Goal: Information Seeking & Learning: Learn about a topic

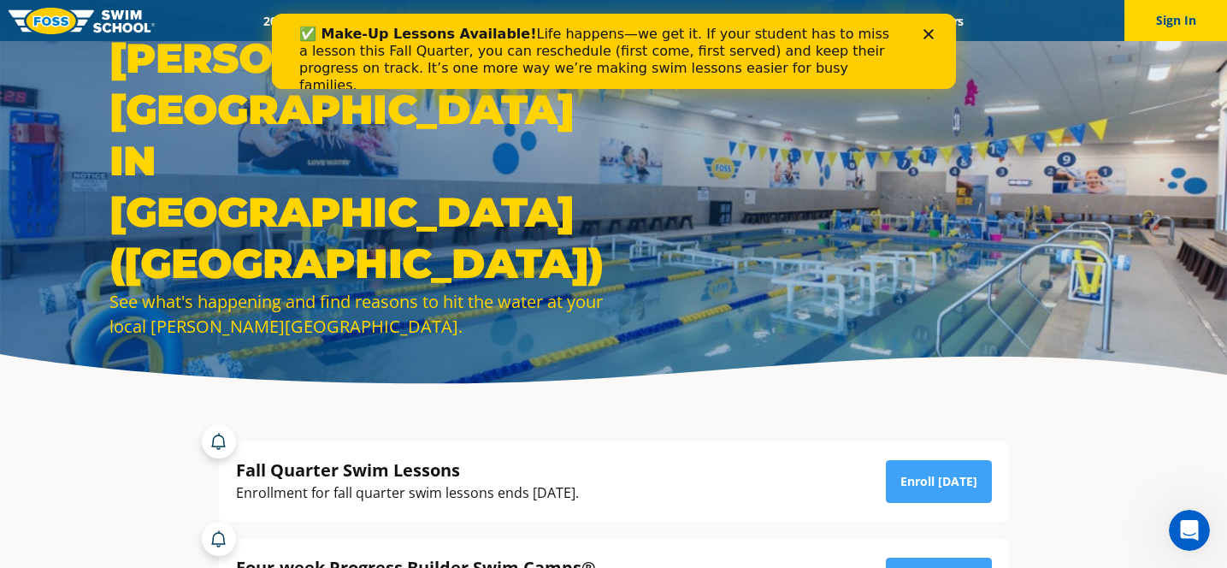
click at [925, 29] on icon "Close" at bounding box center [928, 34] width 10 height 10
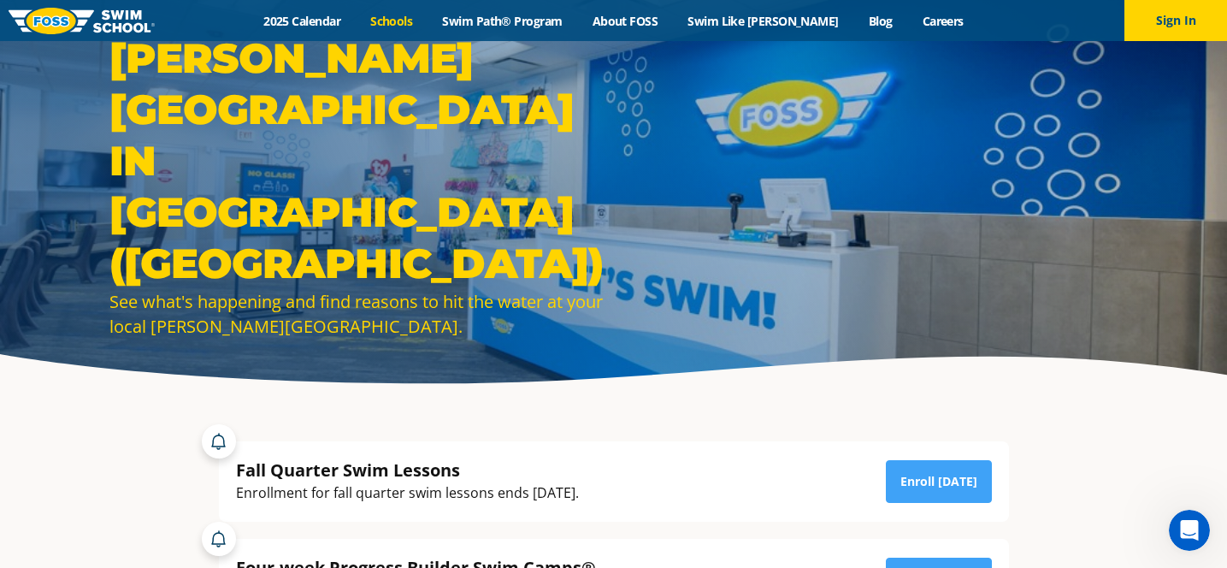
click at [424, 20] on link "Schools" at bounding box center [392, 21] width 72 height 16
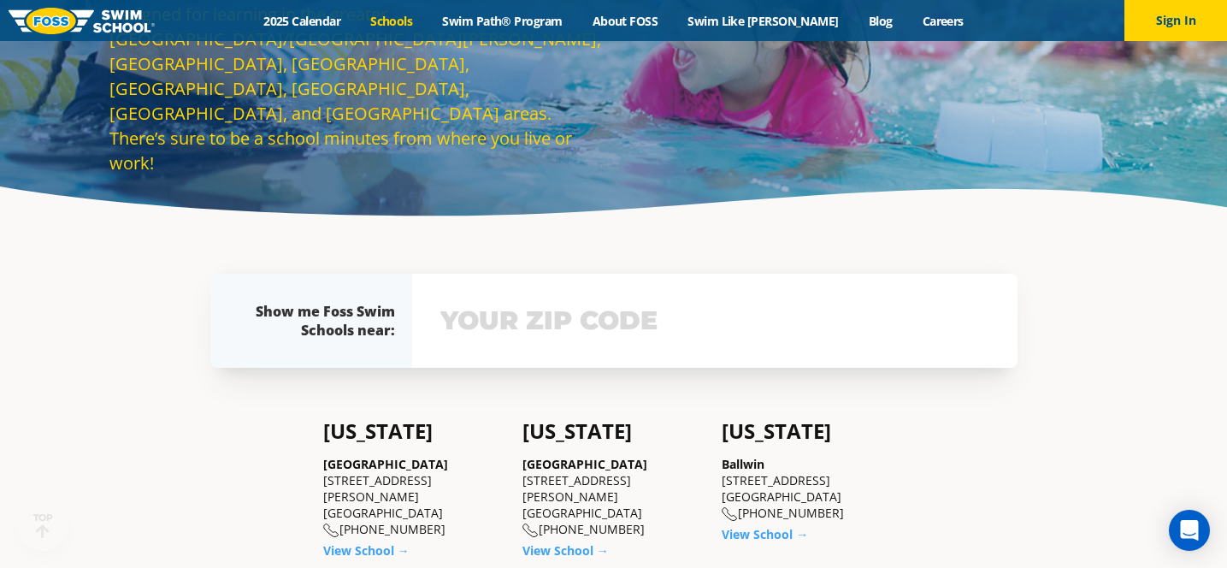
scroll to position [170, 0]
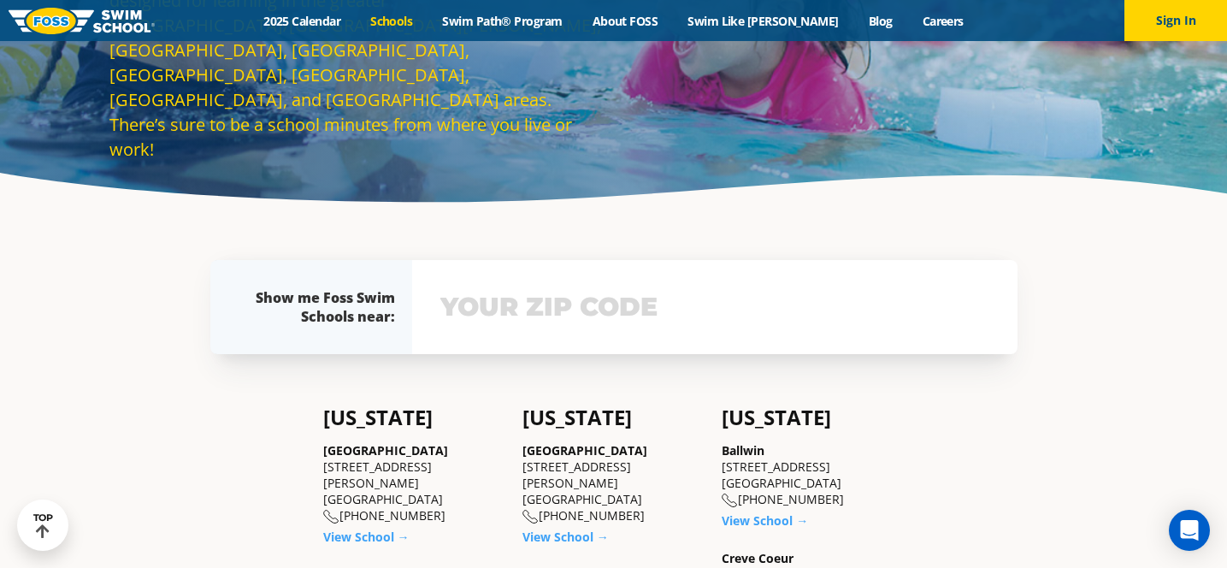
click at [615, 319] on input "text" at bounding box center [715, 307] width 558 height 50
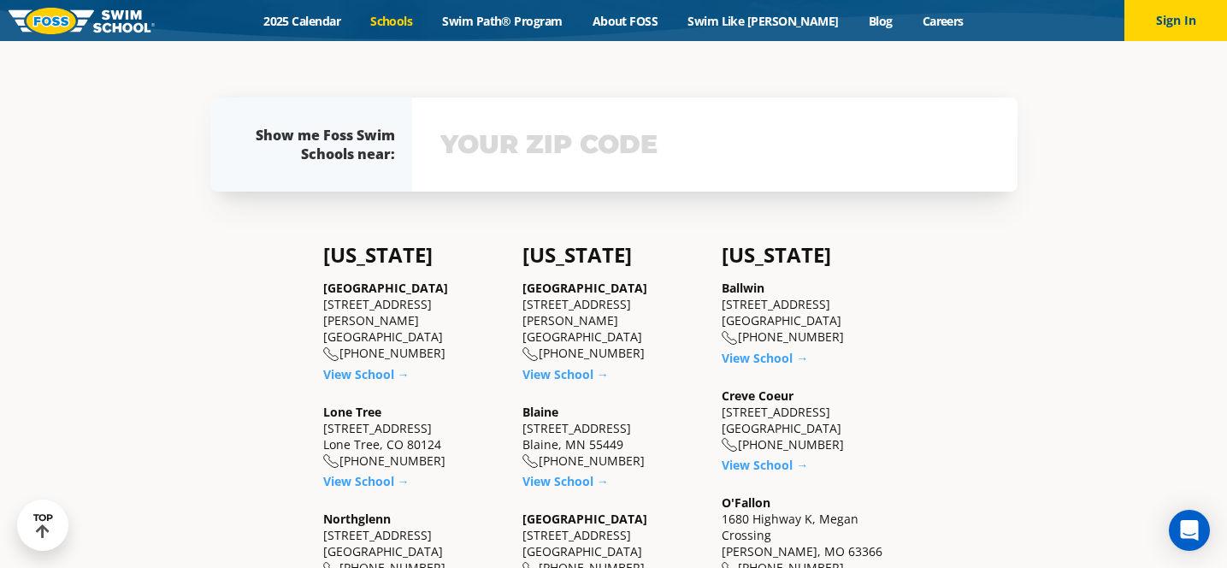
scroll to position [356, 0]
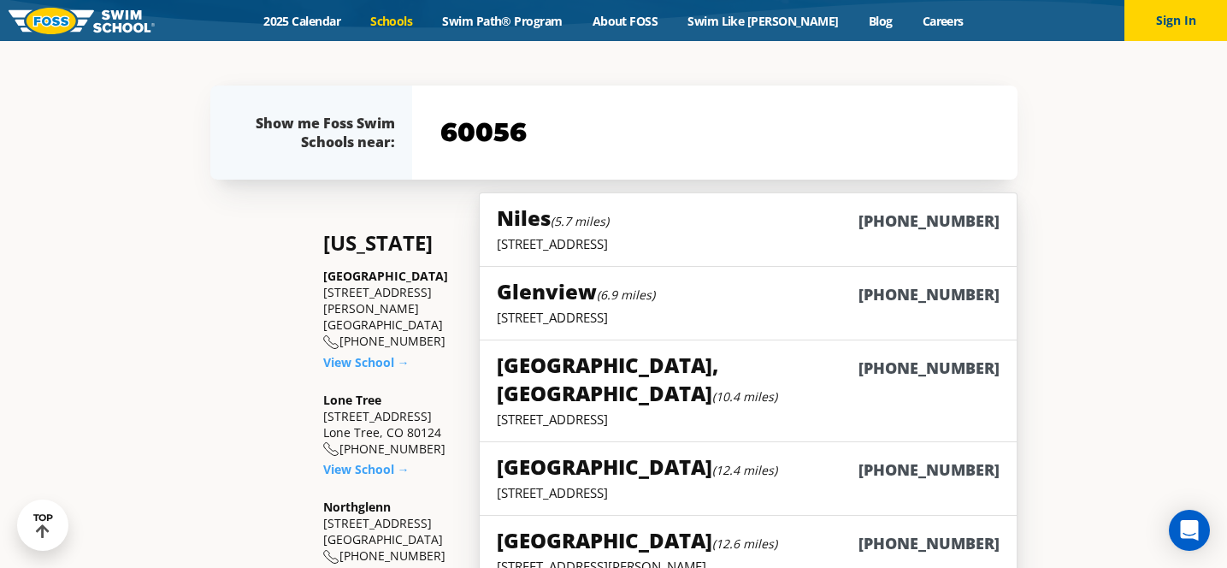
type input "60056"
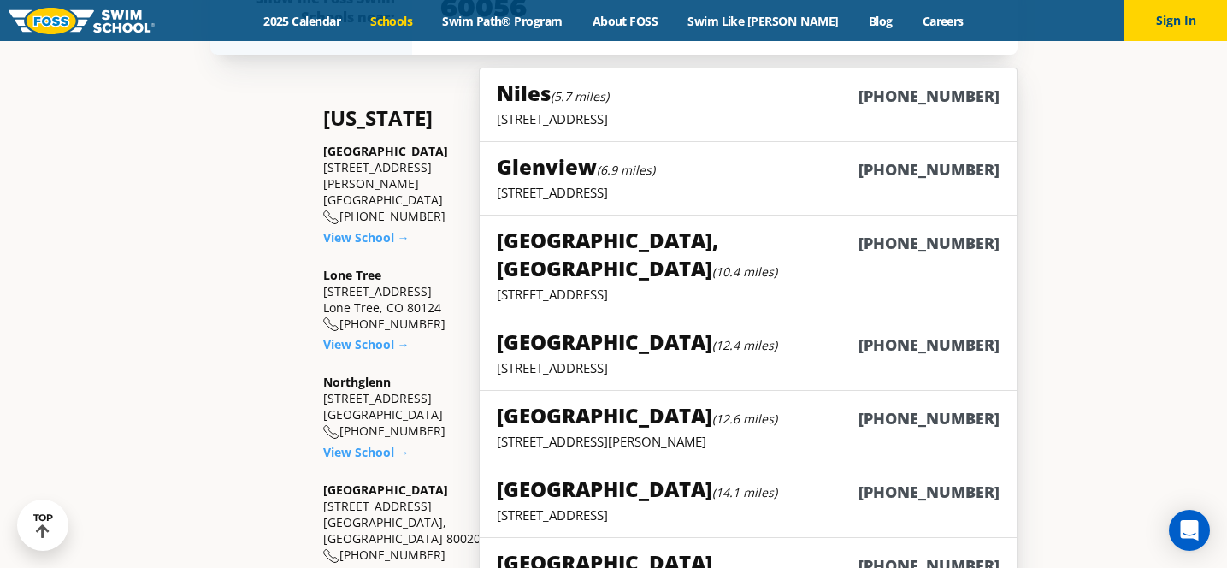
scroll to position [475, 0]
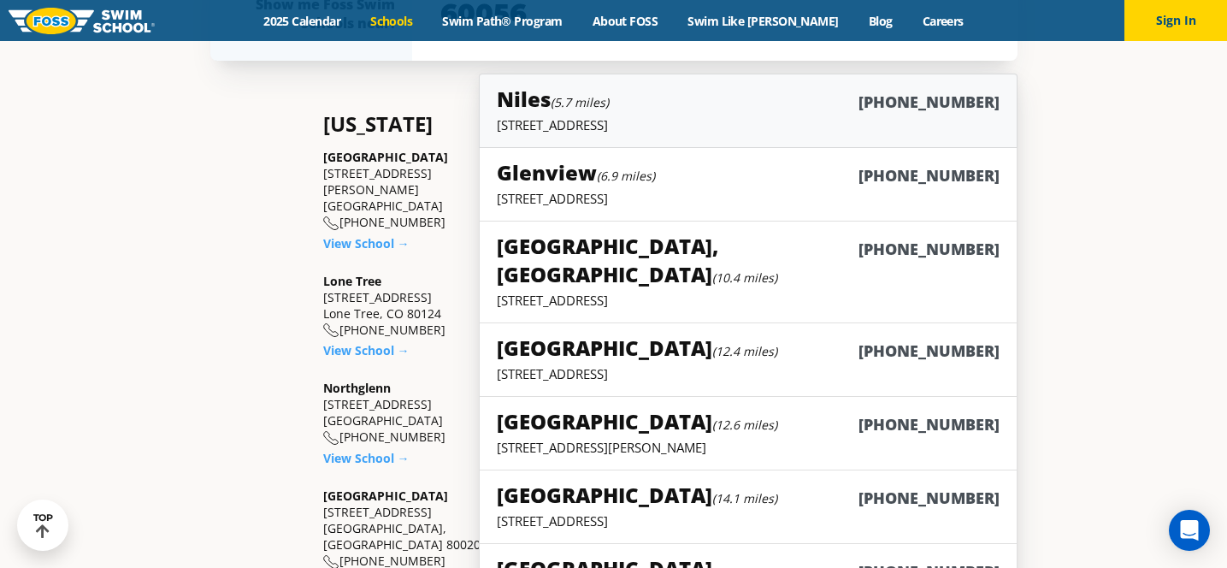
click at [774, 104] on div "Niles (5.7 miles) (847) 410-1555" at bounding box center [748, 101] width 502 height 32
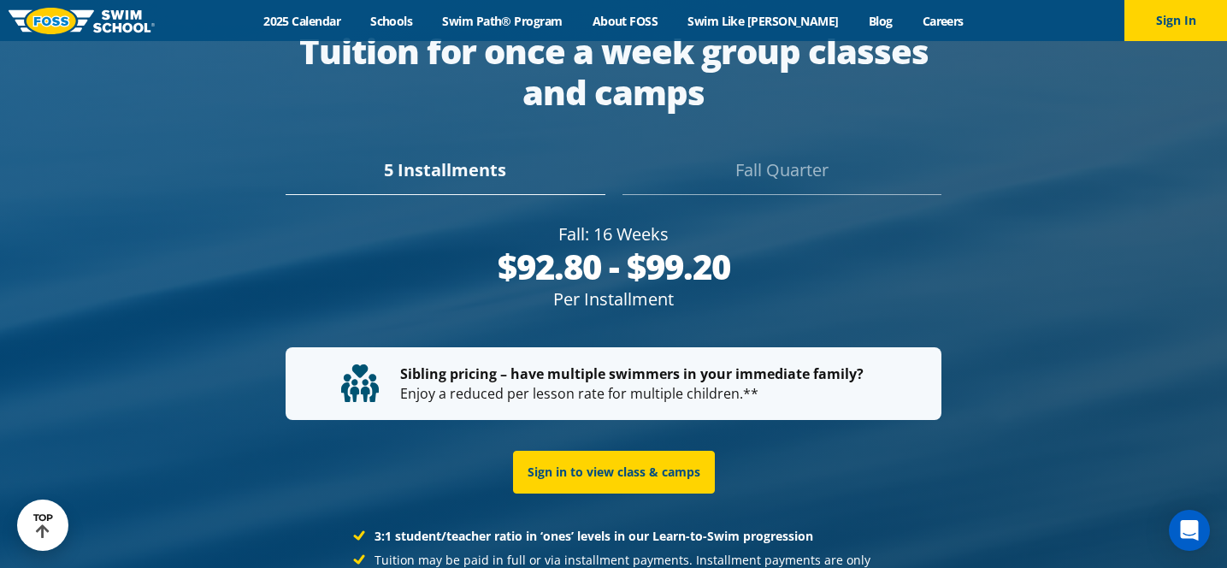
scroll to position [3168, 0]
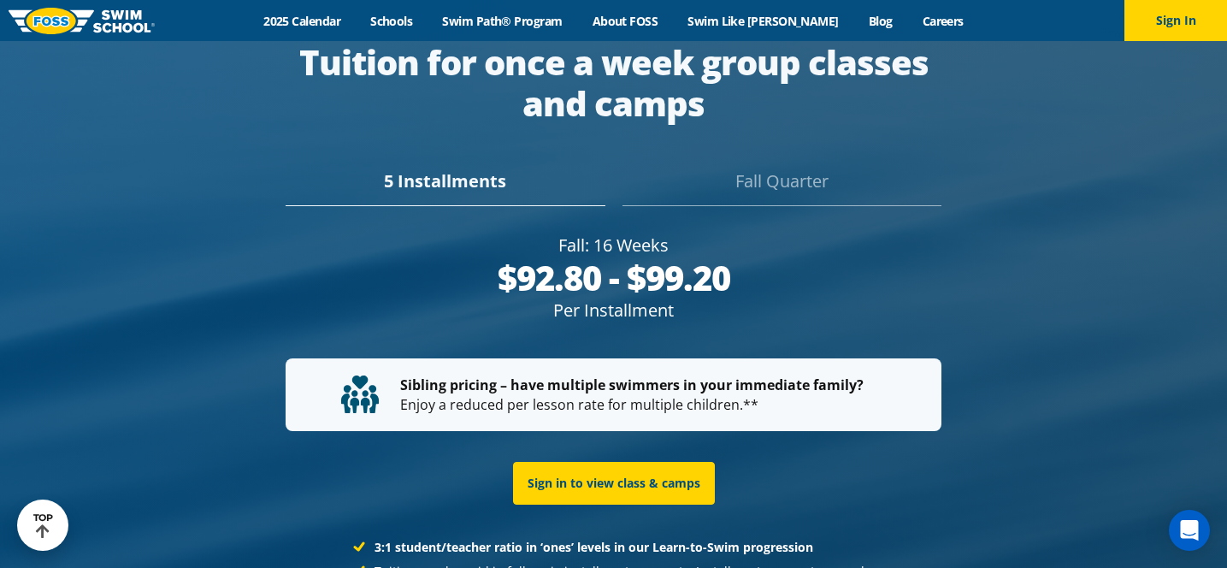
click at [800, 168] on div "Fall Quarter" at bounding box center [782, 187] width 319 height 38
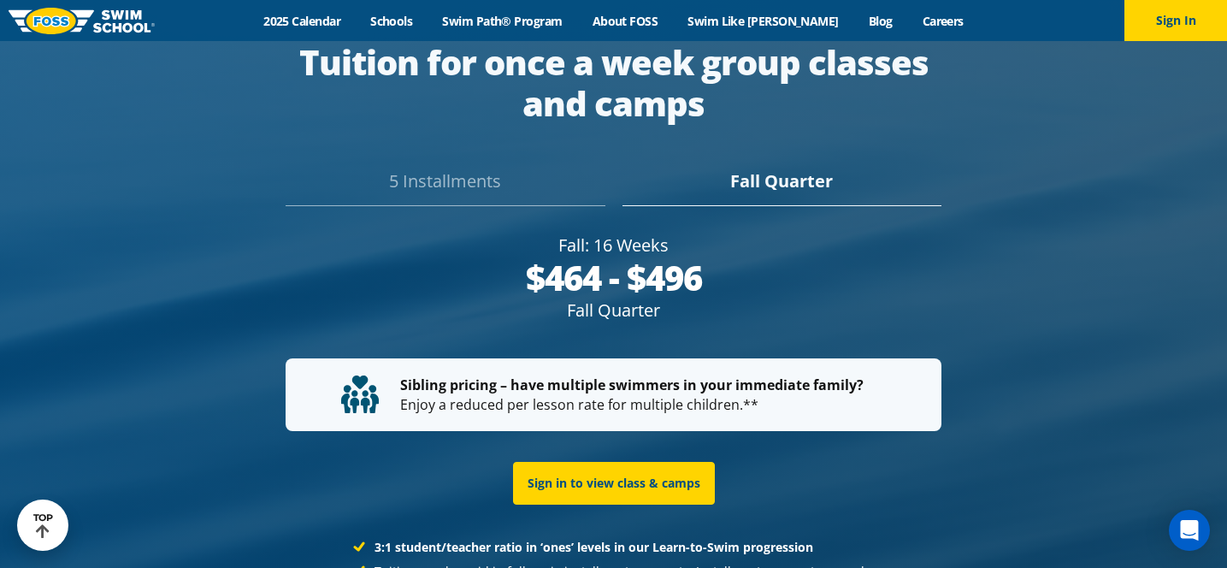
scroll to position [3192, 0]
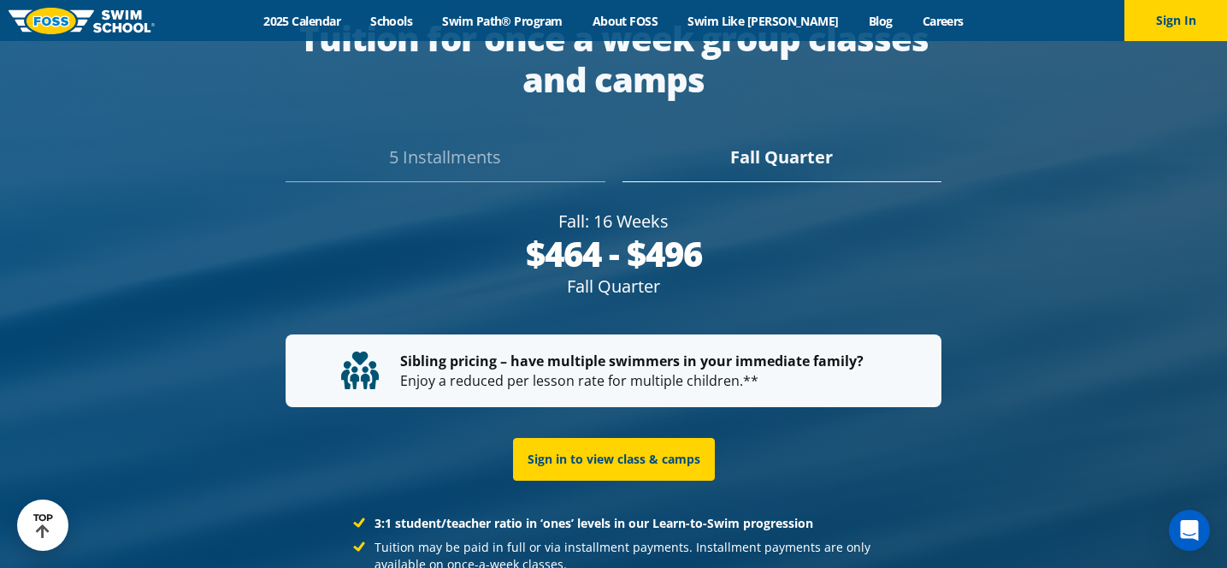
click at [451, 145] on div "5 Installments" at bounding box center [445, 164] width 319 height 38
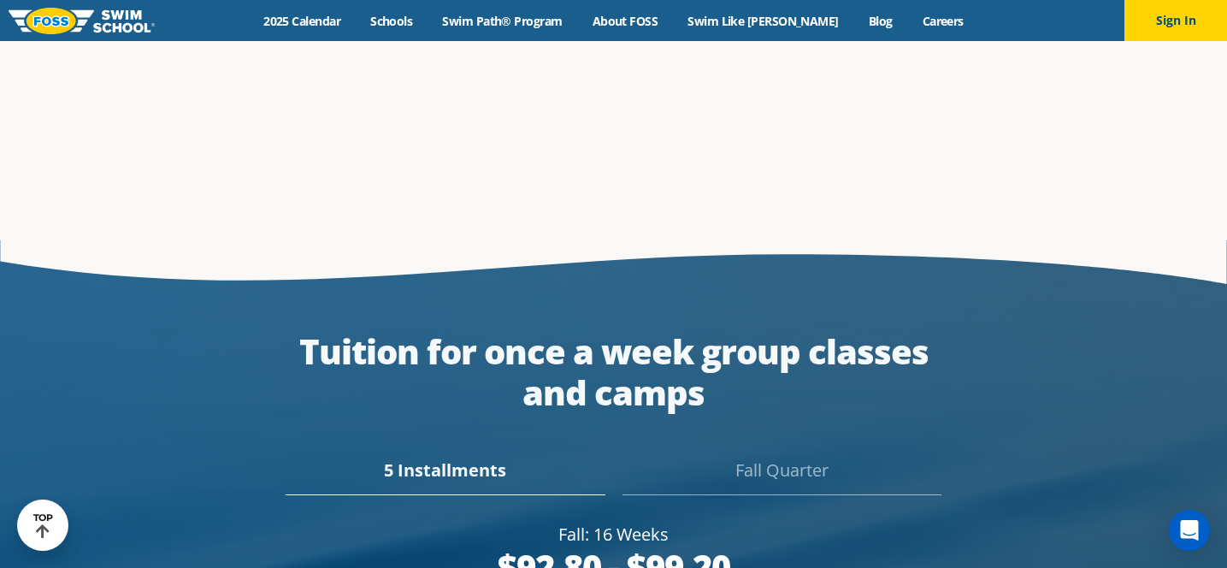
scroll to position [2848, 0]
